Goal: Transaction & Acquisition: Purchase product/service

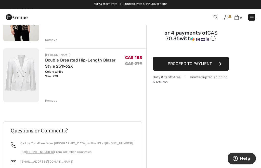
scroll to position [79, 0]
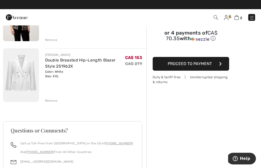
click at [24, 64] on img at bounding box center [21, 75] width 36 height 54
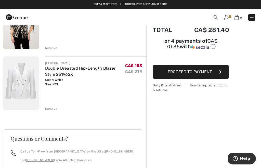
scroll to position [70, 0]
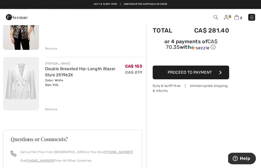
click at [49, 47] on div "Remove" at bounding box center [51, 49] width 12 height 5
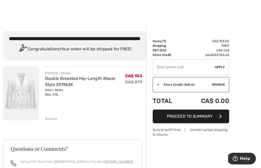
scroll to position [4, 0]
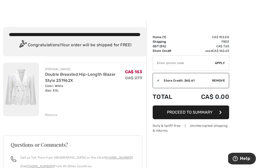
click at [222, 116] on button "Proceed to Summary" at bounding box center [190, 113] width 76 height 14
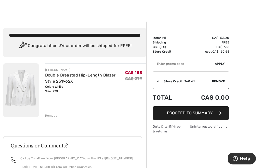
scroll to position [3, 0]
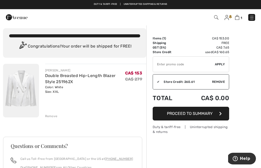
click at [21, 91] on img at bounding box center [21, 91] width 36 height 54
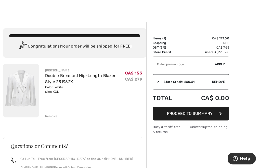
click at [30, 69] on img at bounding box center [21, 91] width 36 height 54
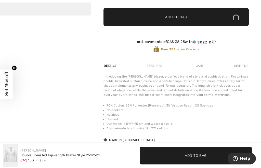
scroll to position [149, 0]
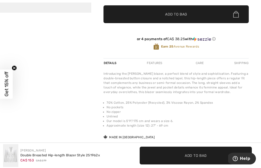
click at [201, 63] on div "Care" at bounding box center [199, 63] width 17 height 9
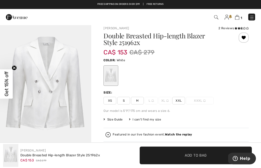
scroll to position [0, 0]
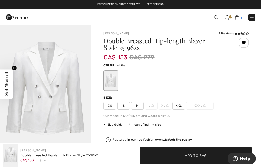
click at [237, 17] on img at bounding box center [237, 17] width 4 height 5
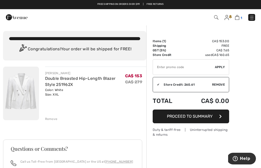
click at [241, 15] on link "1" at bounding box center [238, 17] width 7 height 6
click at [249, 115] on div "Order Summary Details Items ( 1 ) CA$ 153.00 Promo code CA$ 0.00 Shipping Free …" at bounding box center [203, 145] width 114 height 240
click at [210, 118] on span "Proceed to Summary" at bounding box center [190, 116] width 46 height 5
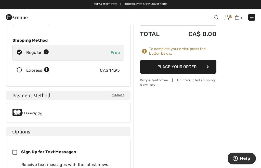
scroll to position [66, 0]
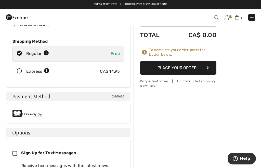
click at [192, 67] on button "Place Your Order" at bounding box center [178, 68] width 76 height 14
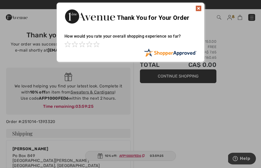
click at [201, 9] on img at bounding box center [198, 8] width 6 height 6
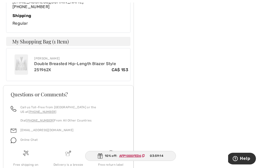
click at [18, 60] on img at bounding box center [21, 64] width 13 height 20
click at [22, 54] on img at bounding box center [21, 64] width 13 height 20
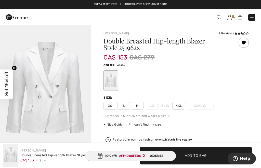
click at [134, 157] on ins "AFP1000FED6" at bounding box center [130, 156] width 22 height 4
click at [135, 154] on span "AFP1000FED6" at bounding box center [133, 156] width 32 height 5
click at [135, 157] on ins "AFP1000FED6" at bounding box center [130, 156] width 22 height 4
click at [137, 155] on ins "AFP1000FED6" at bounding box center [130, 156] width 22 height 4
click at [19, 18] on img at bounding box center [17, 17] width 22 height 10
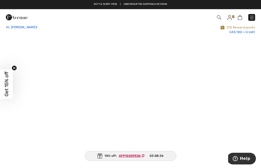
click at [19, 28] on span "Hi, [PERSON_NAME]!" at bounding box center [21, 27] width 31 height 4
click at [20, 19] on img at bounding box center [17, 17] width 22 height 10
click at [20, 16] on img at bounding box center [17, 17] width 22 height 10
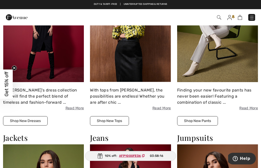
scroll to position [673, 0]
